Goal: Check status: Check status

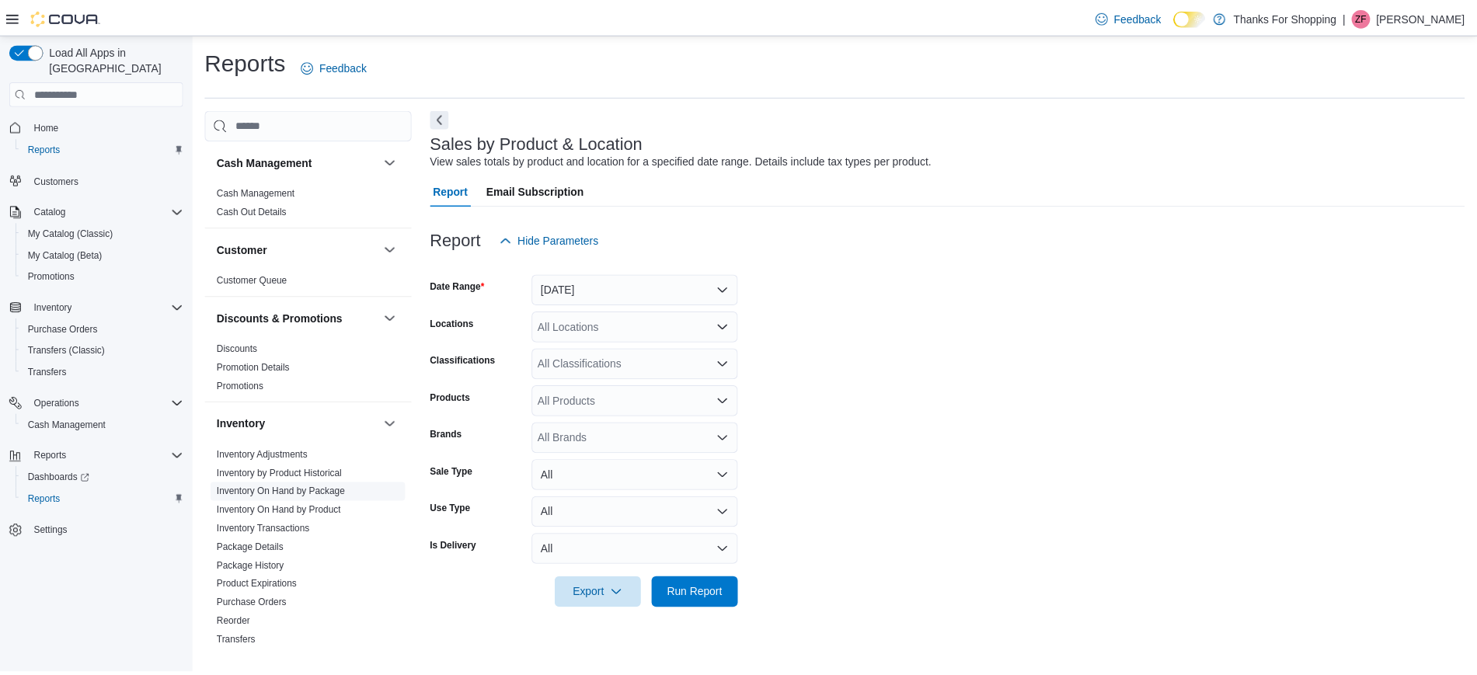
scroll to position [741, 0]
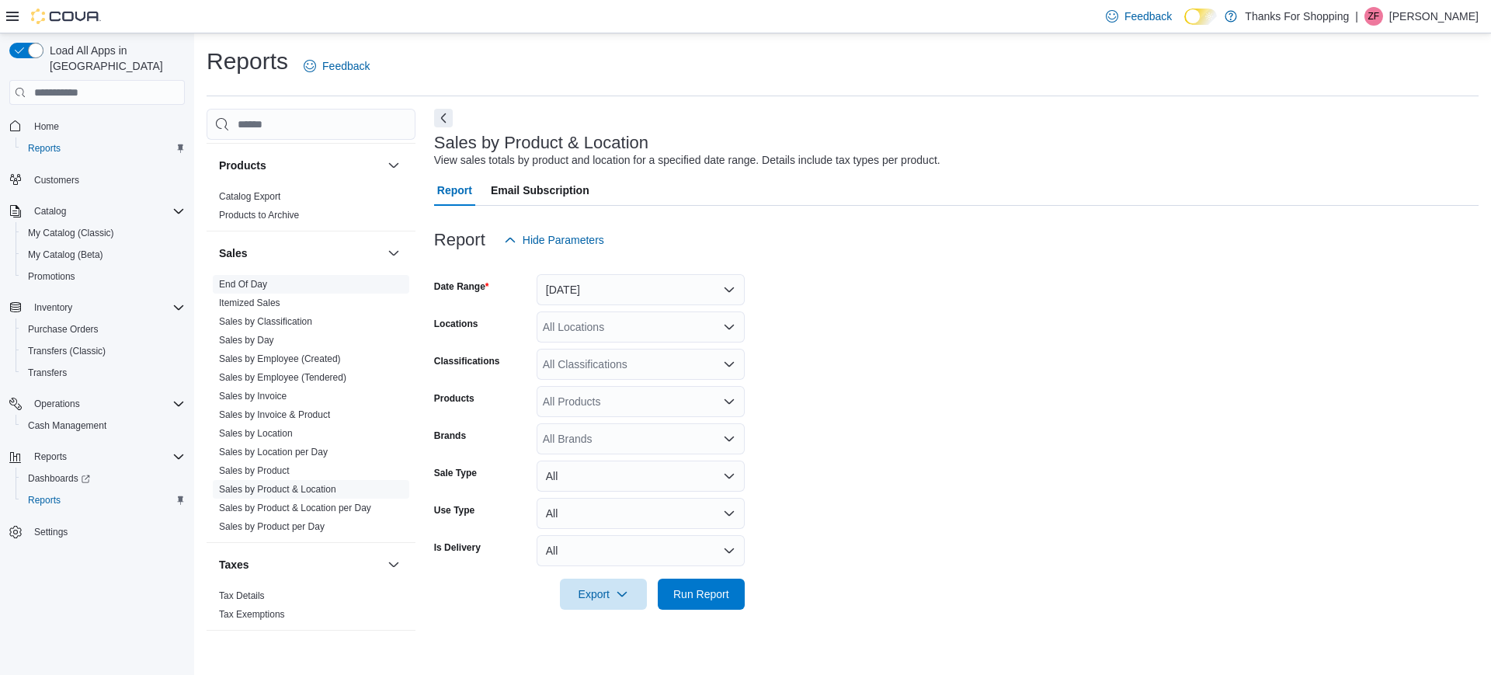
click at [243, 285] on link "End Of Day" at bounding box center [243, 284] width 48 height 11
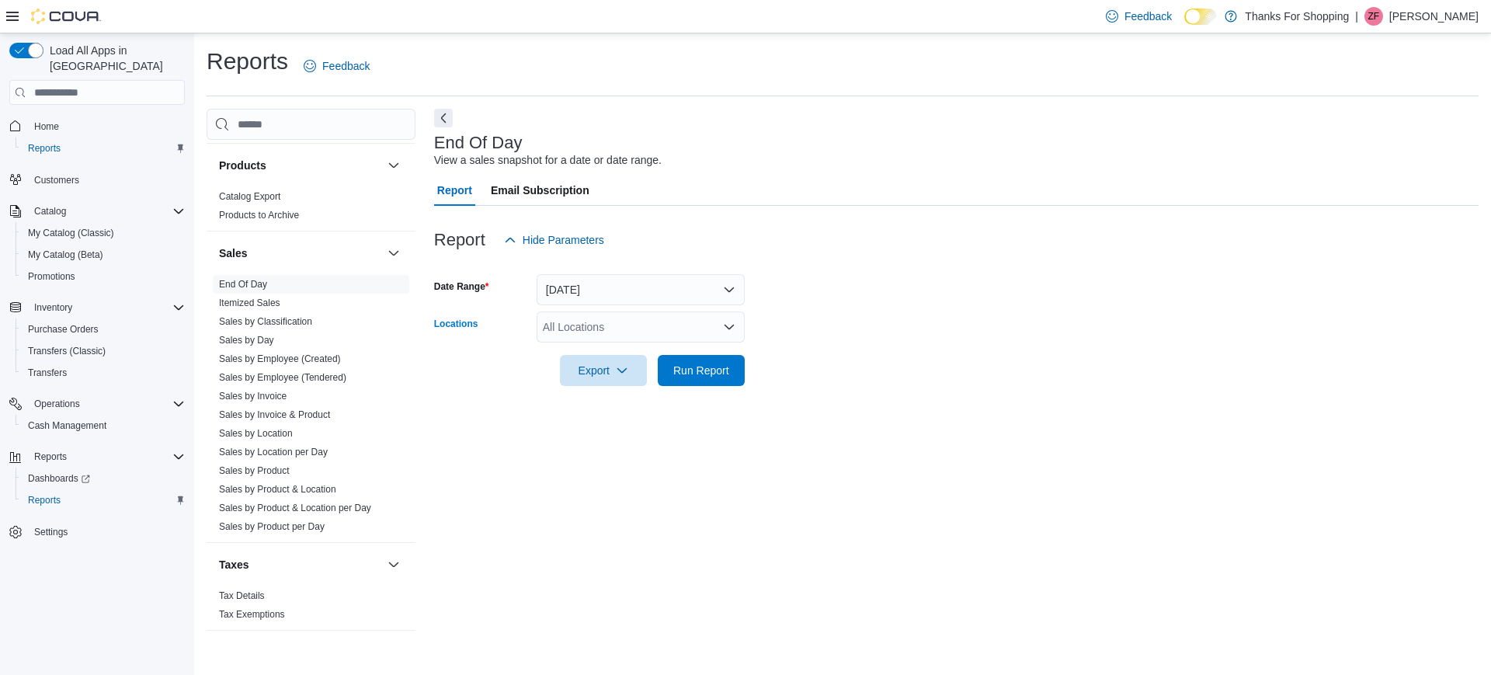
click at [602, 327] on div "All Locations" at bounding box center [641, 326] width 208 height 31
type input "*****"
click at [597, 354] on span "[GEOGRAPHIC_DATA]" at bounding box center [634, 354] width 113 height 16
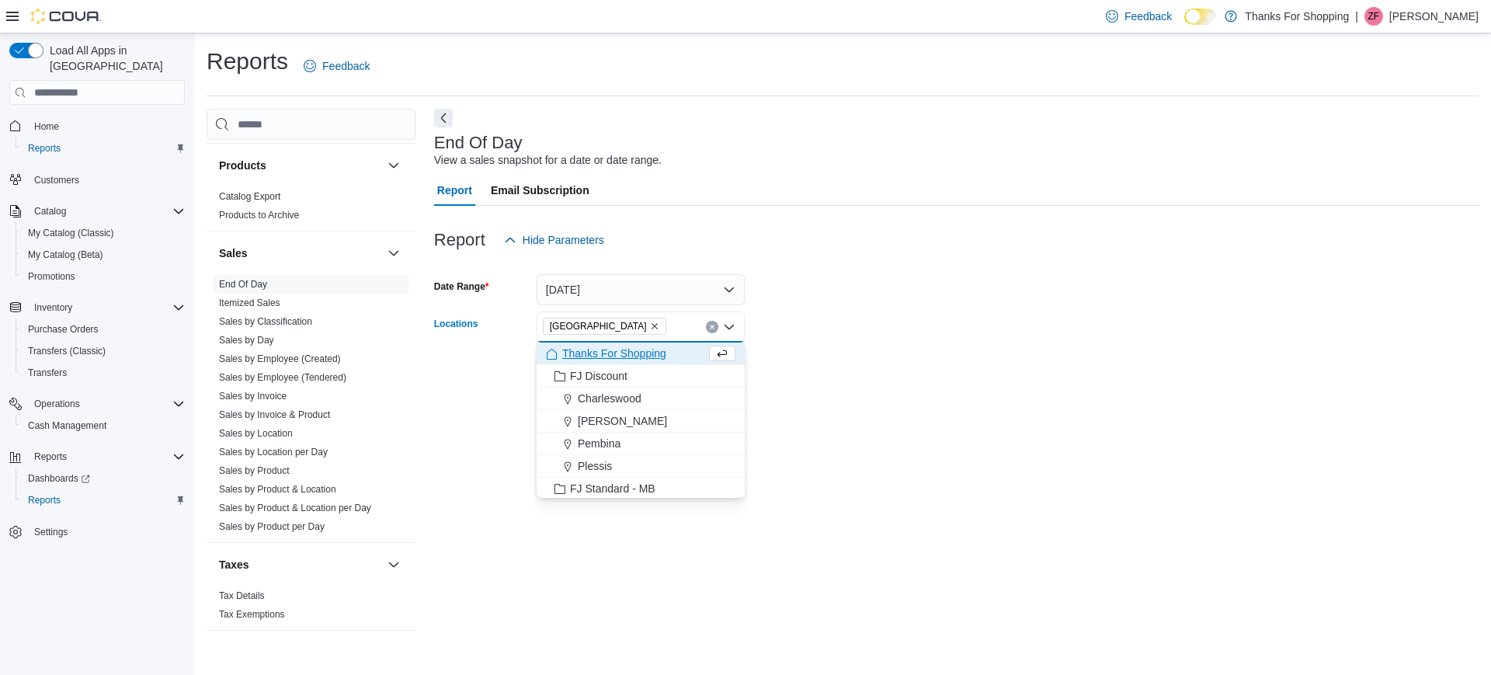
click at [834, 318] on form "Date Range [DATE] Locations [GEOGRAPHIC_DATA] Combo box. Selected. [GEOGRAPHIC_…" at bounding box center [956, 321] width 1045 height 130
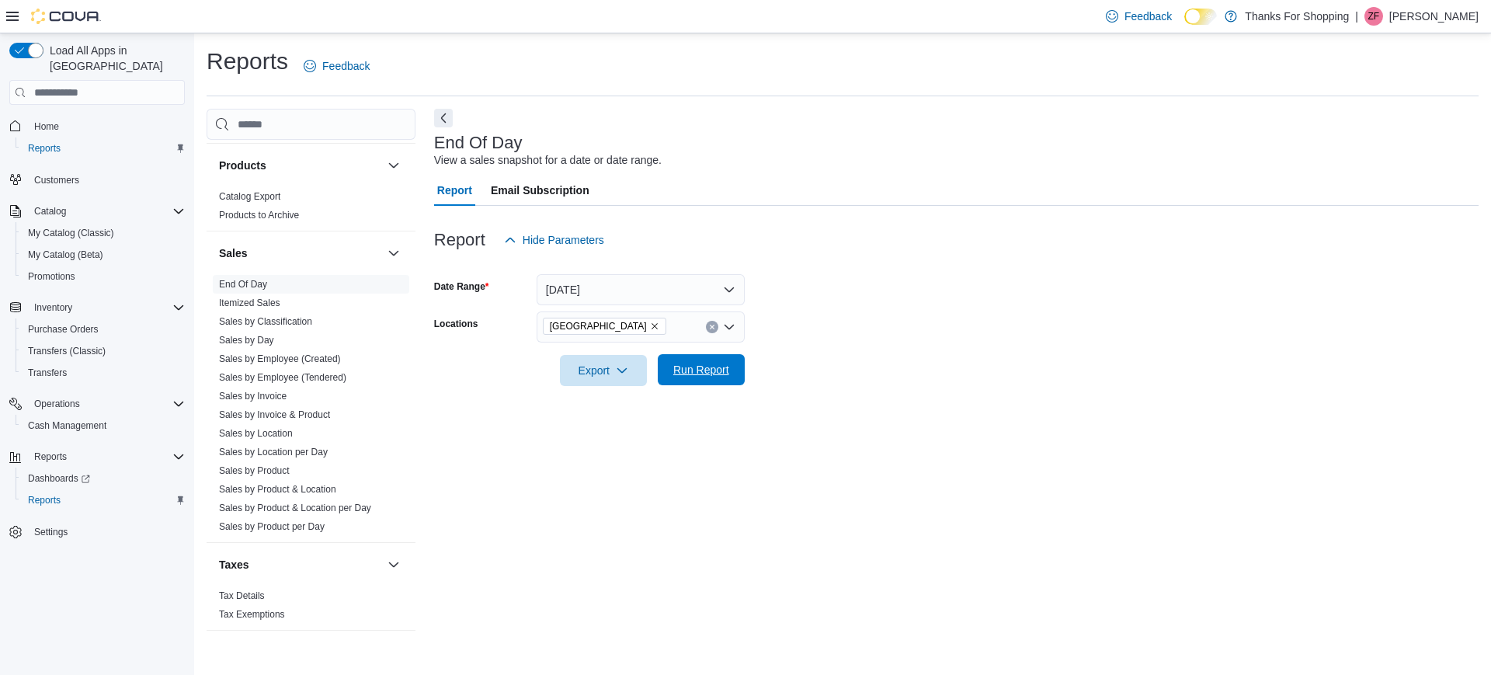
click at [727, 369] on span "Run Report" at bounding box center [701, 370] width 56 height 16
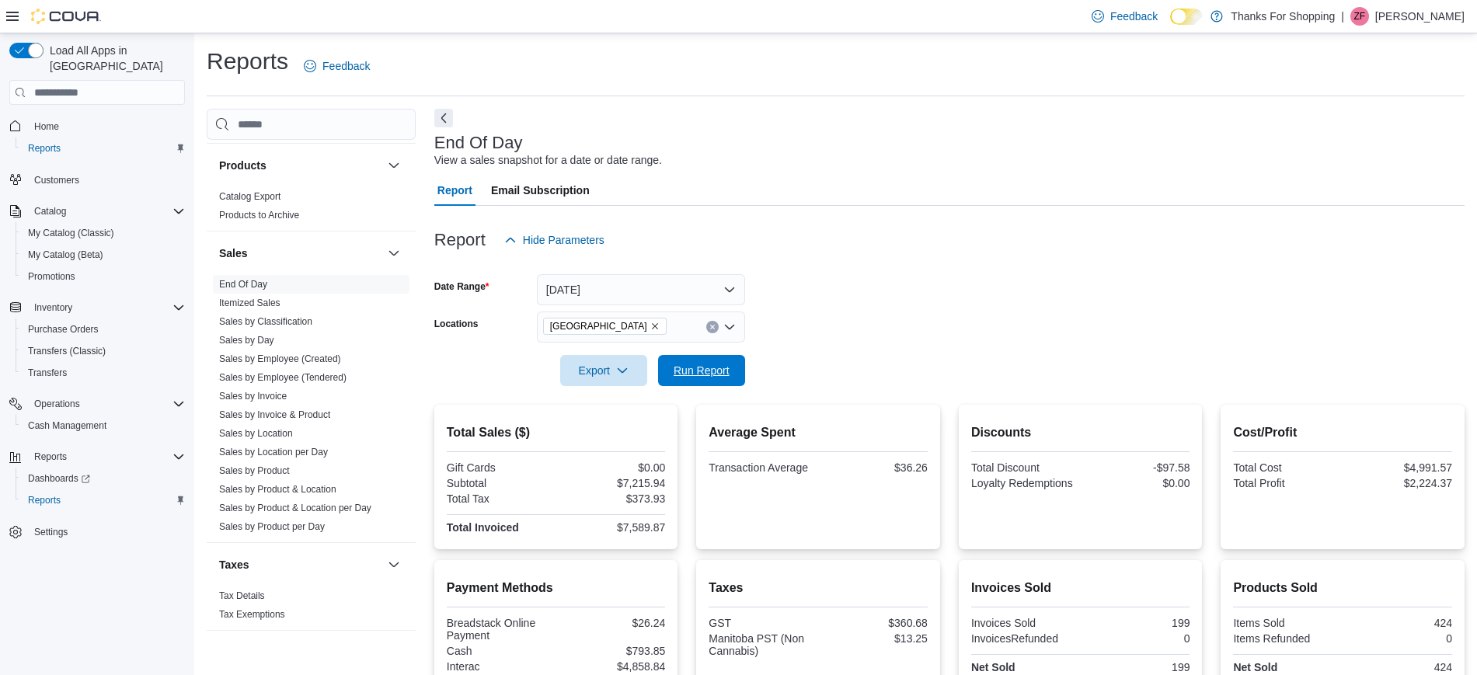
drag, startPoint x: 727, startPoint y: 369, endPoint x: 951, endPoint y: 179, distance: 293.8
click at [951, 179] on div "Report Email Subscription Report Hide Parameters Date Range [DATE] Locations [G…" at bounding box center [949, 577] width 1030 height 805
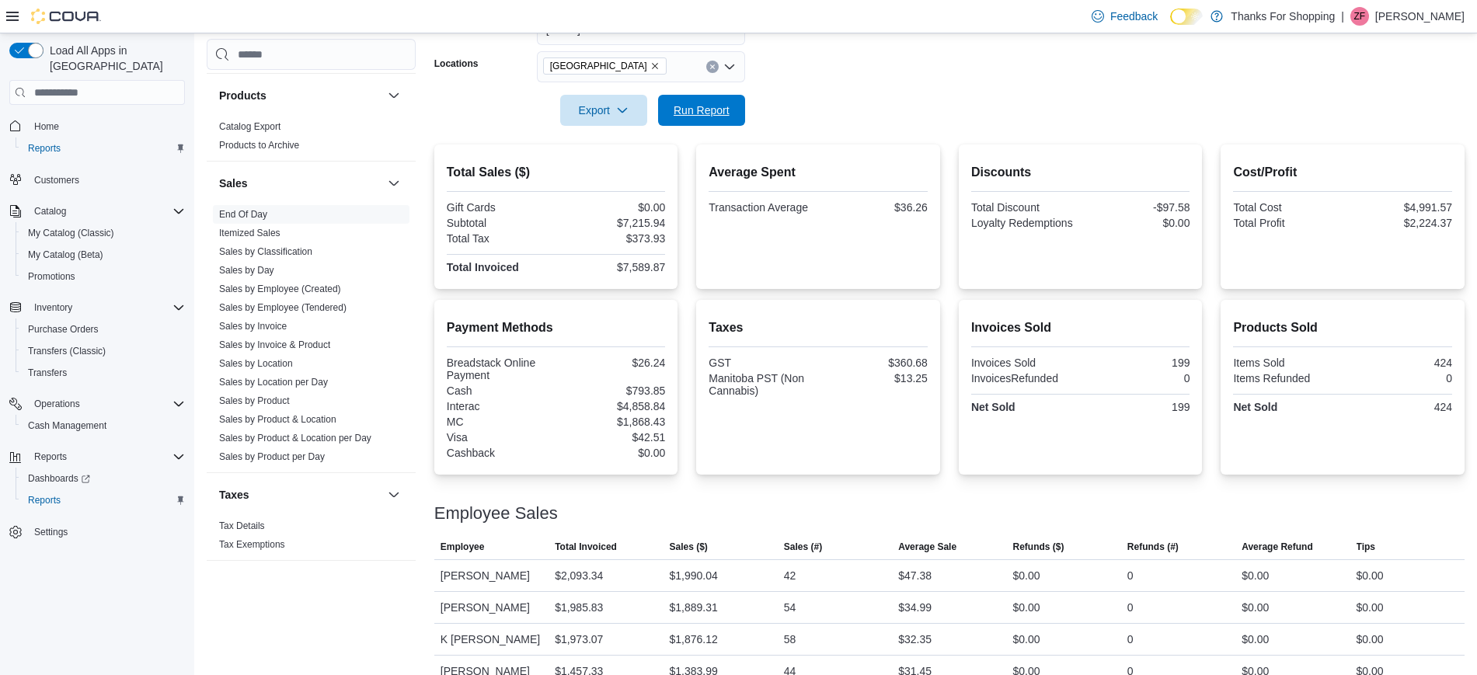
scroll to position [336, 0]
